Goal: Task Accomplishment & Management: Complete application form

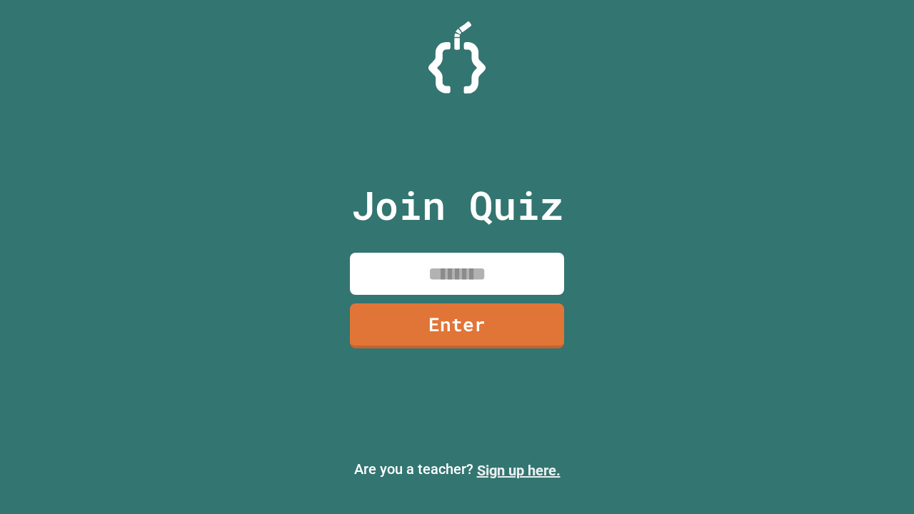
click at [519, 471] on link "Sign up here." at bounding box center [519, 470] width 84 height 17
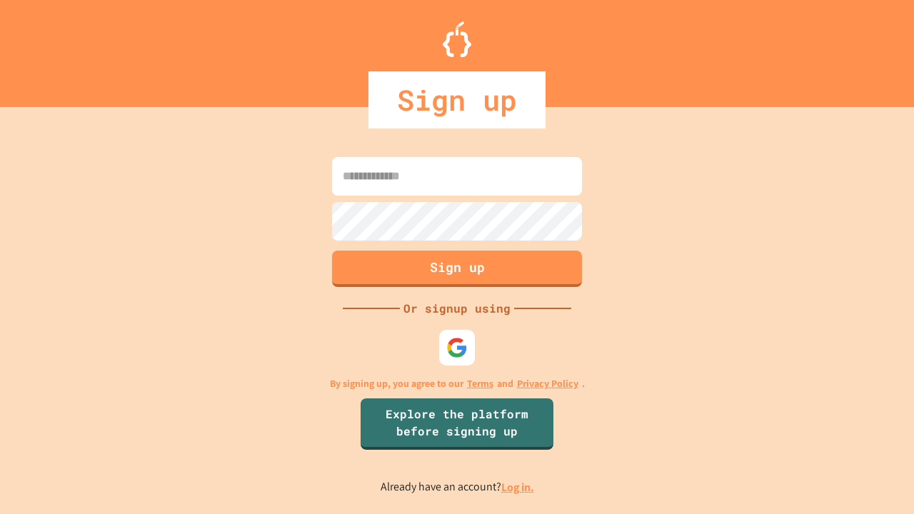
click at [519, 487] on link "Log in." at bounding box center [517, 487] width 33 height 15
